Goal: Find specific page/section: Find specific page/section

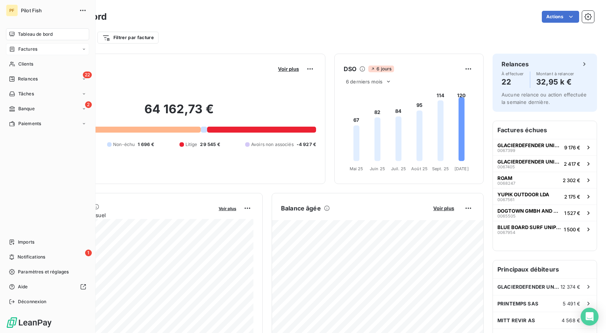
click at [41, 51] on div "Factures" at bounding box center [47, 49] width 83 height 12
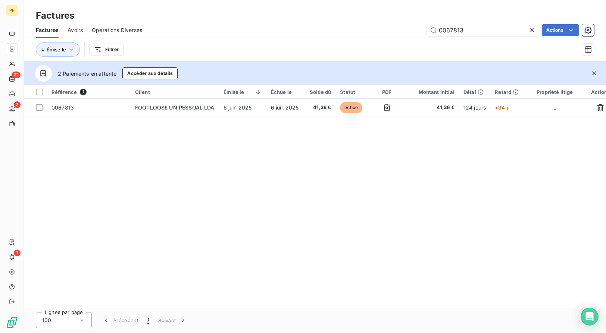
click at [531, 30] on icon at bounding box center [532, 30] width 4 height 4
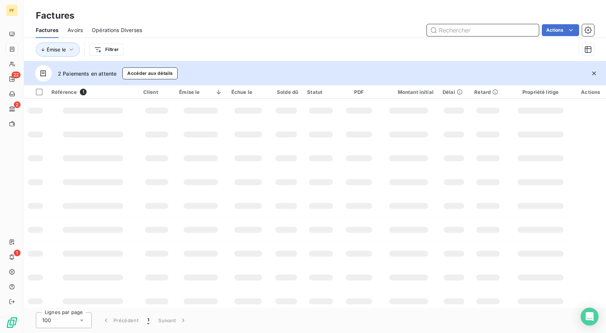
click at [451, 32] on input "text" at bounding box center [483, 30] width 112 height 12
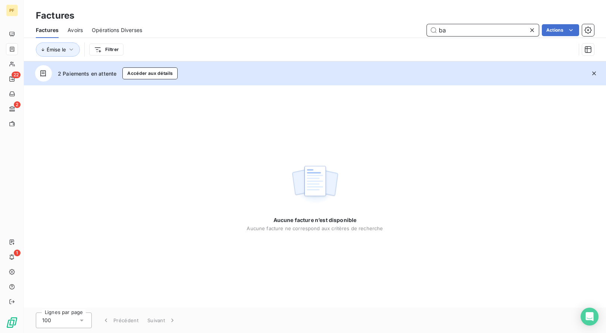
type input "b"
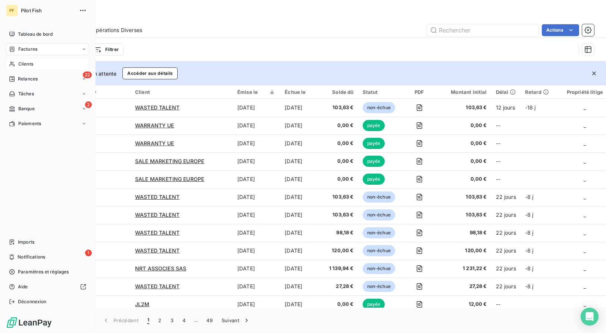
click at [17, 62] on div "Clients" at bounding box center [47, 64] width 83 height 12
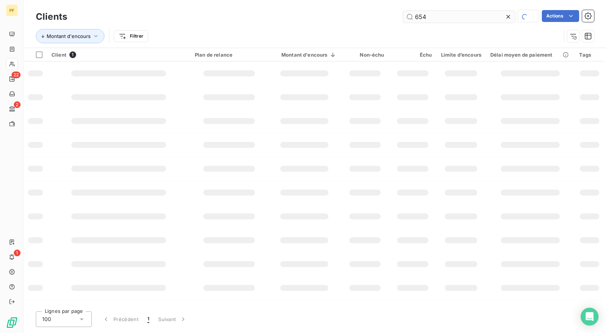
click at [438, 15] on input "654" at bounding box center [459, 17] width 112 height 12
type input "backdoor"
